Goal: Navigation & Orientation: Go to known website

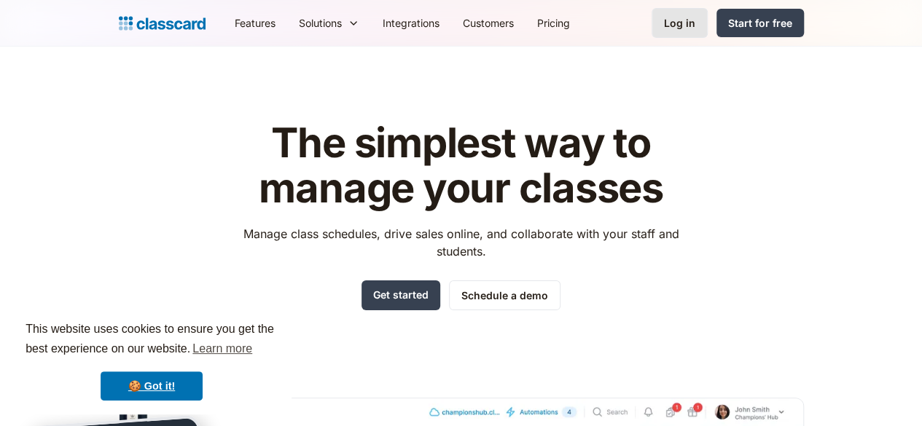
click at [695, 17] on div "Log in" at bounding box center [679, 22] width 31 height 15
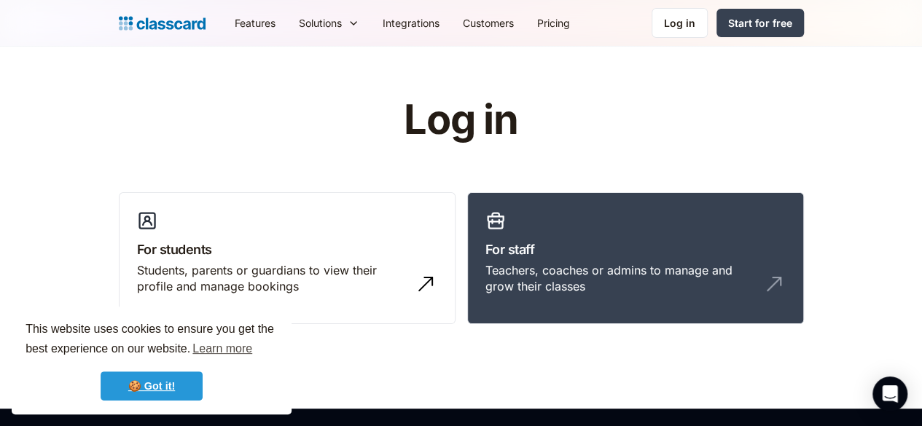
click at [170, 383] on link "🍪 Got it!" at bounding box center [152, 386] width 102 height 29
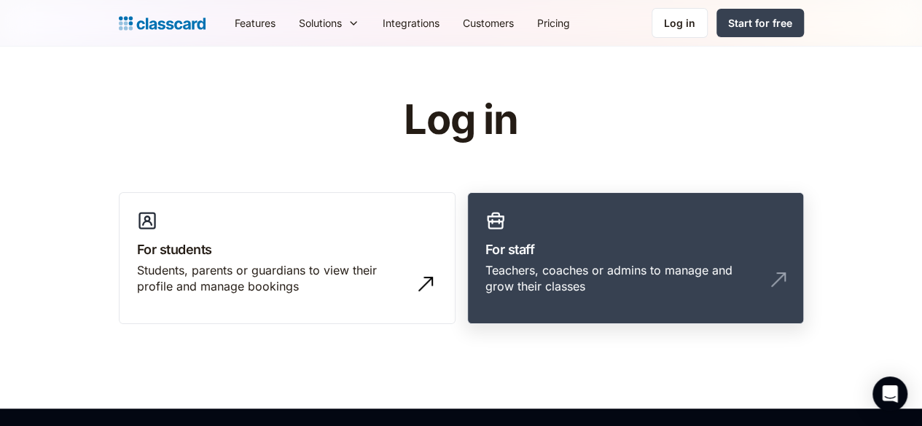
click at [488, 281] on div "Teachers, coaches or admins to manage and grow their classes" at bounding box center [635, 284] width 300 height 44
